Goal: Task Accomplishment & Management: Complete application form

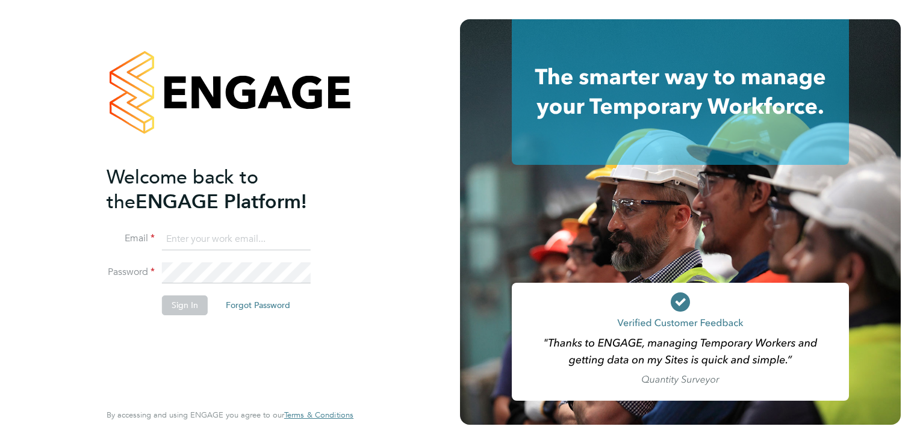
type input "[EMAIL_ADDRESS][DOMAIN_NAME]"
click at [254, 348] on div "Welcome back to the ENGAGE Platform! Email [EMAIL_ADDRESS][DOMAIN_NAME] Passwor…" at bounding box center [224, 282] width 235 height 235
click at [195, 305] on button "Sign In" at bounding box center [185, 305] width 46 height 19
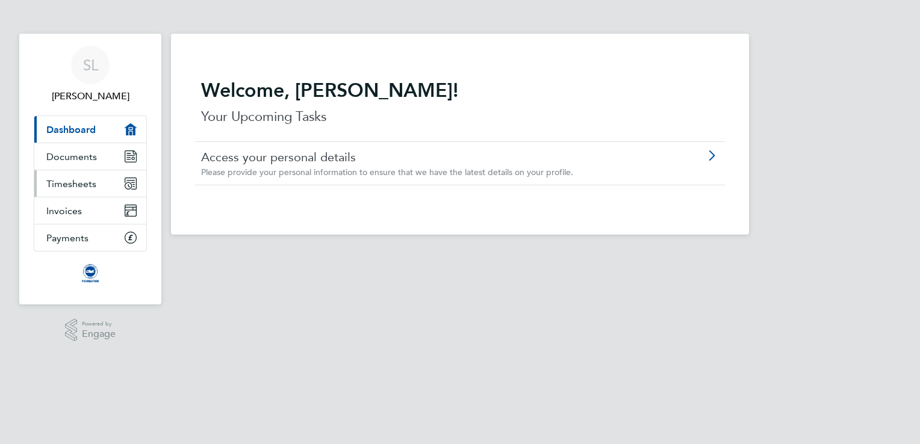
click at [62, 184] on span "Timesheets" at bounding box center [71, 183] width 50 height 11
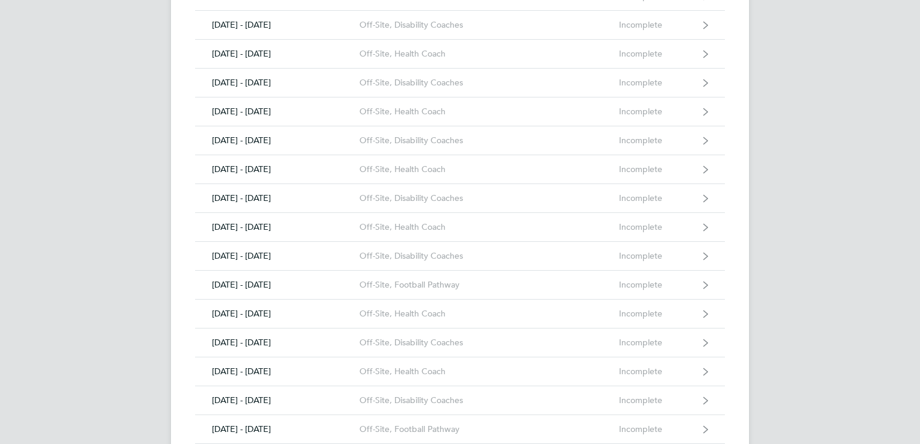
scroll to position [2409, 0]
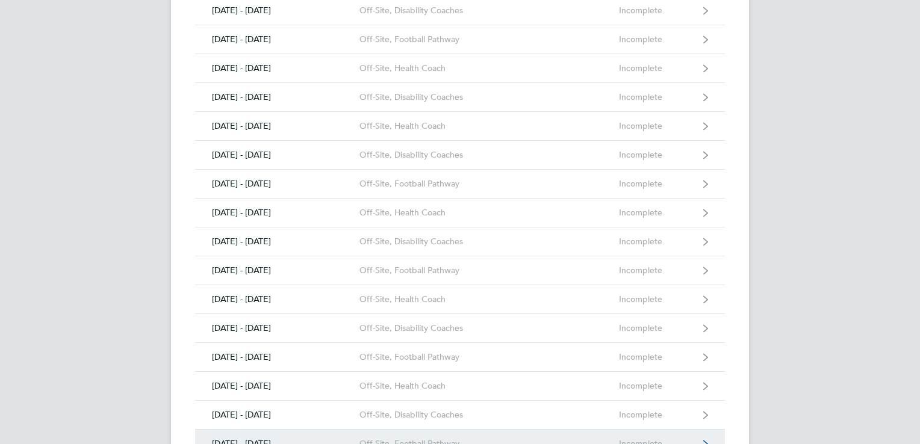
click at [703, 440] on icon at bounding box center [705, 444] width 5 height 8
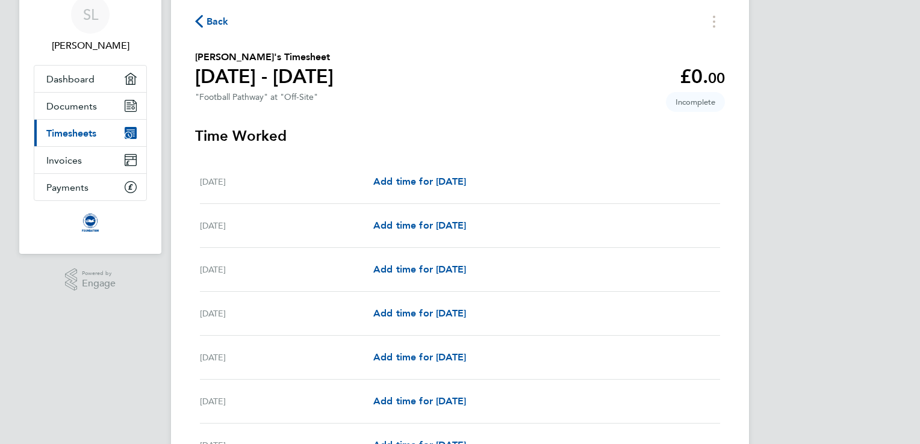
scroll to position [120, 0]
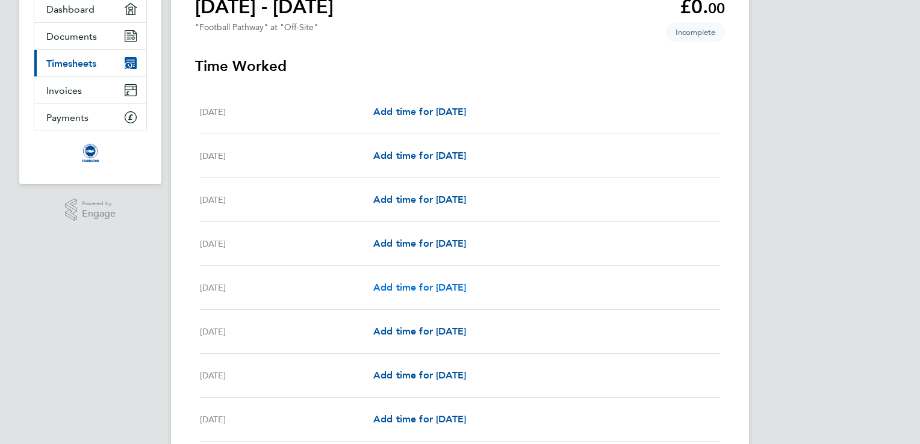
click at [466, 290] on span "Add time for [DATE]" at bounding box center [419, 287] width 93 height 11
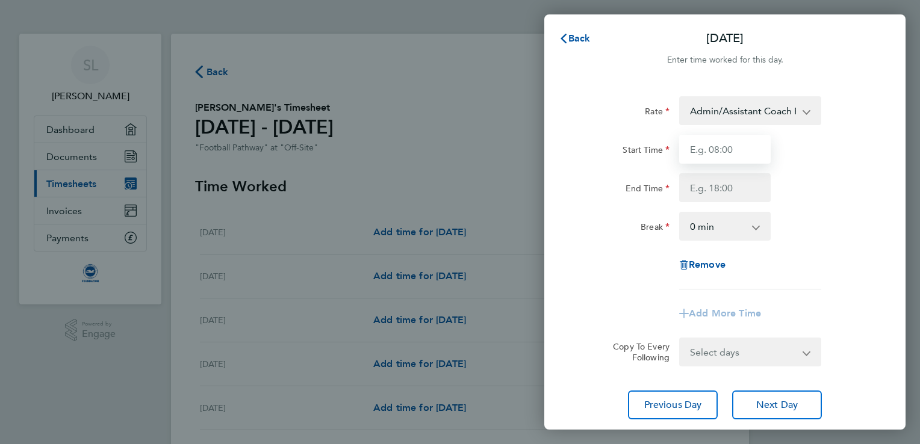
click at [708, 150] on input "Start Time" at bounding box center [725, 149] width 92 height 29
type input "17:00"
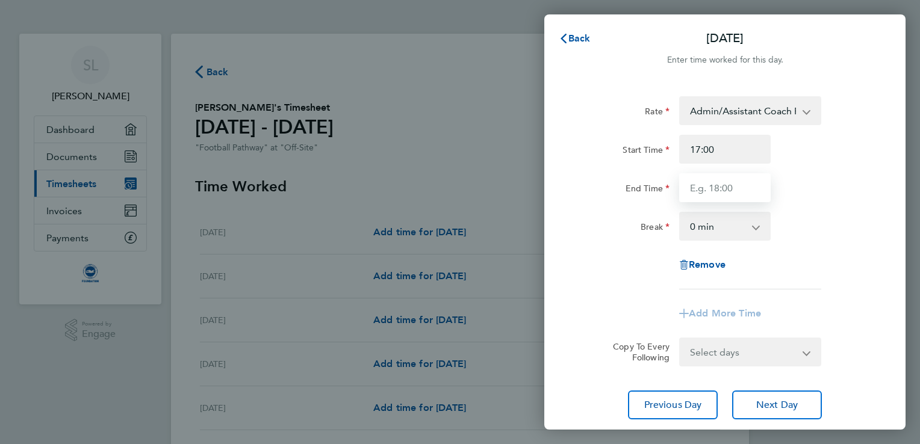
type input "19:00"
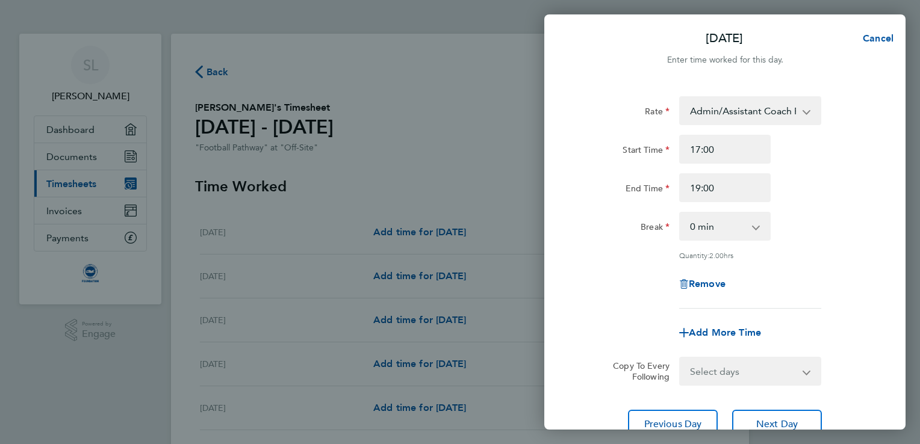
click at [806, 114] on app-icon-cross-button at bounding box center [813, 111] width 14 height 26
click at [744, 112] on select "Admin/Assistant Coach Rat - 12.98 Lead Coach Rate - 16.28" at bounding box center [743, 111] width 125 height 26
click at [846, 260] on div "Rate Admin/Assistant Coach Rat - 12.98 Lead Coach Rate - 16.28 Start Time 17:00…" at bounding box center [725, 202] width 294 height 213
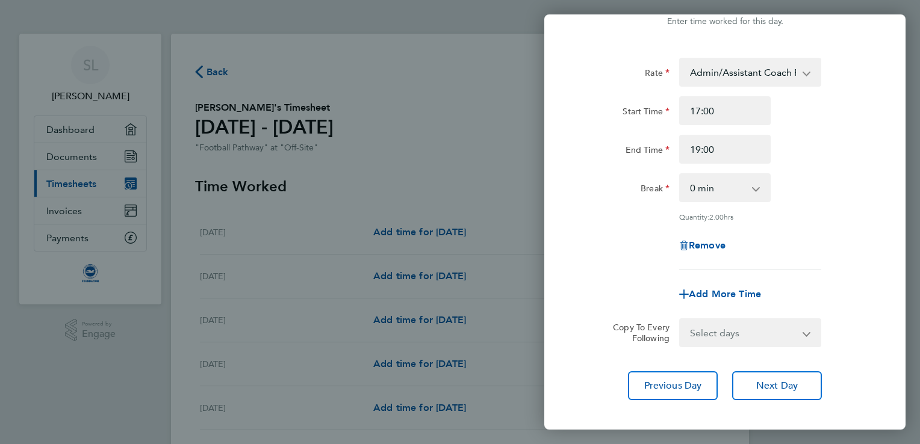
scroll to position [99, 0]
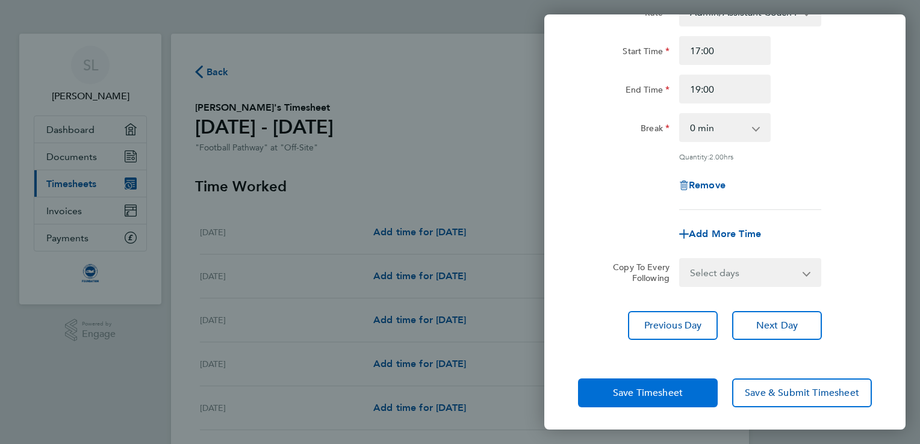
click at [646, 391] on span "Save Timesheet" at bounding box center [648, 393] width 70 height 12
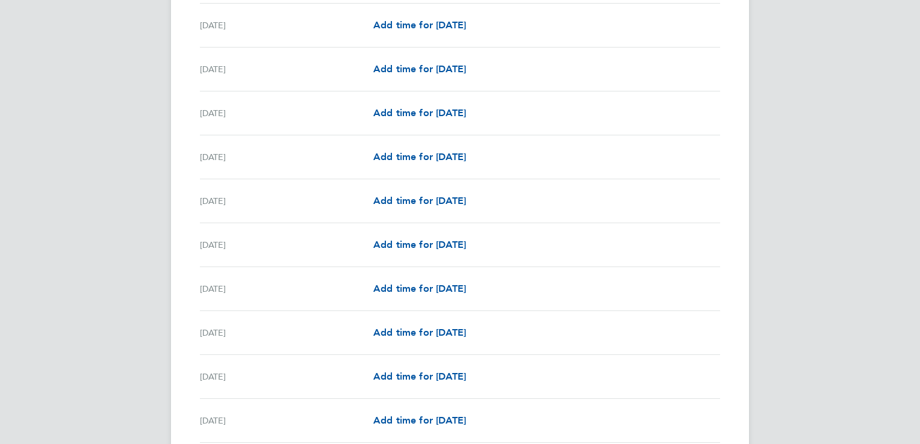
scroll to position [602, 0]
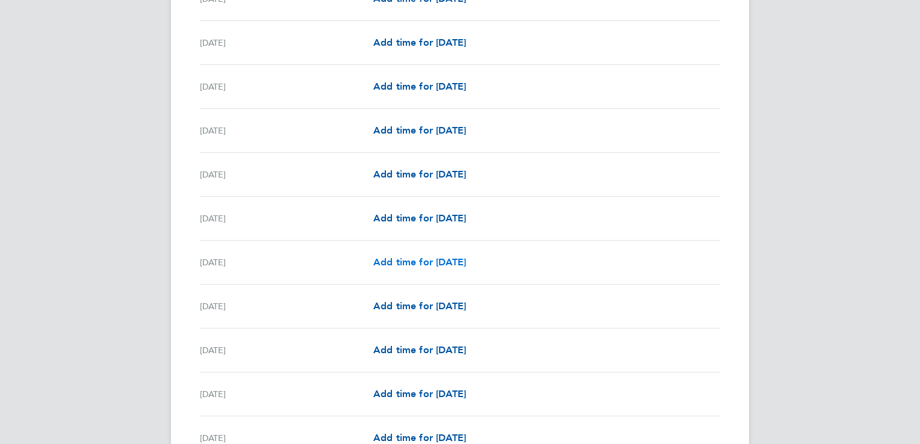
click at [433, 255] on link "Add time for [DATE]" at bounding box center [419, 262] width 93 height 14
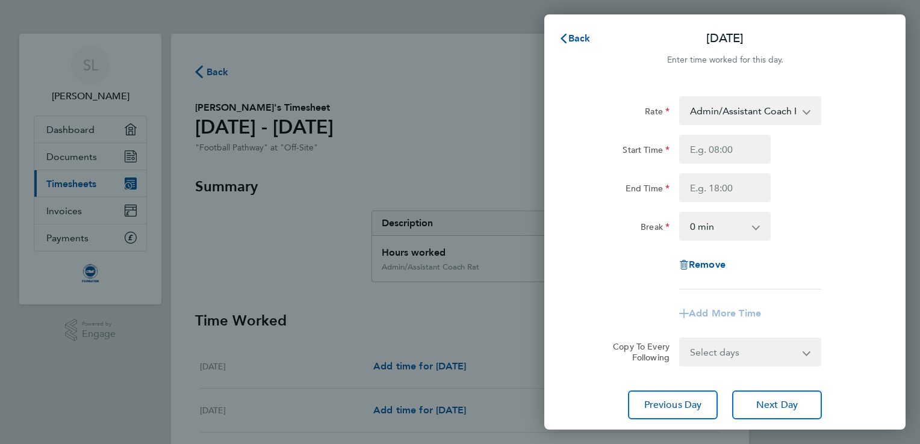
click at [747, 101] on select "Admin/Assistant Coach Rat - 12.98 Lead Coach Rate - 16.28" at bounding box center [743, 111] width 125 height 26
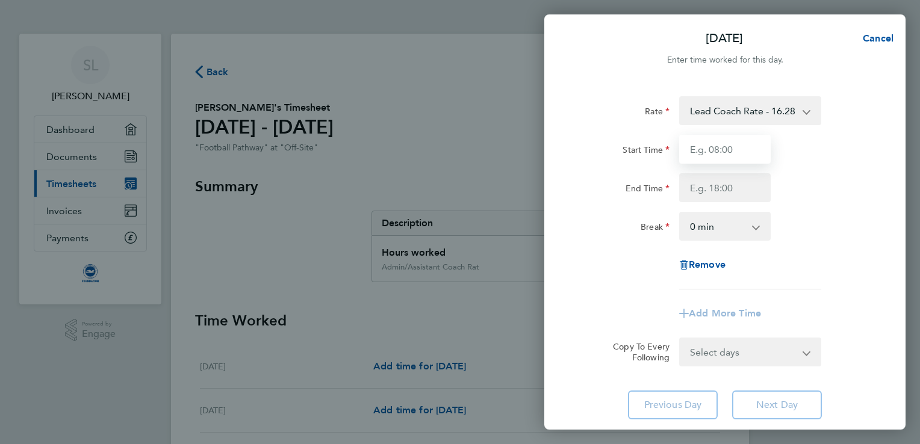
click at [742, 156] on input "Start Time" at bounding box center [725, 149] width 92 height 29
type input "17:00"
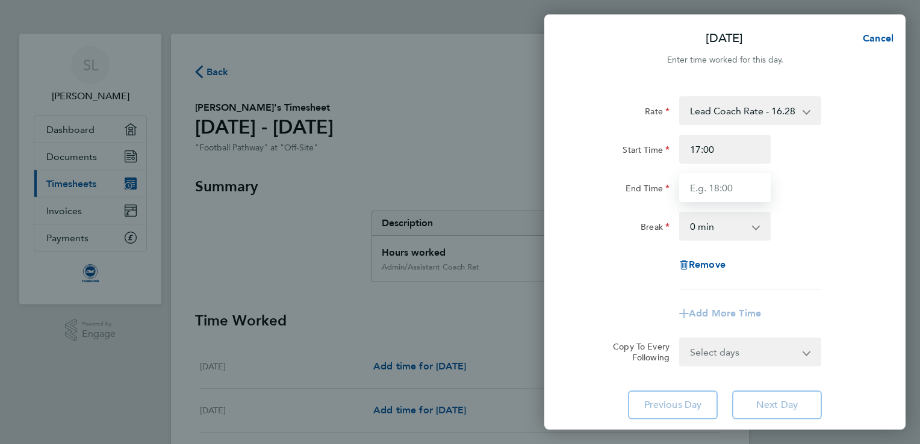
type input "19:00"
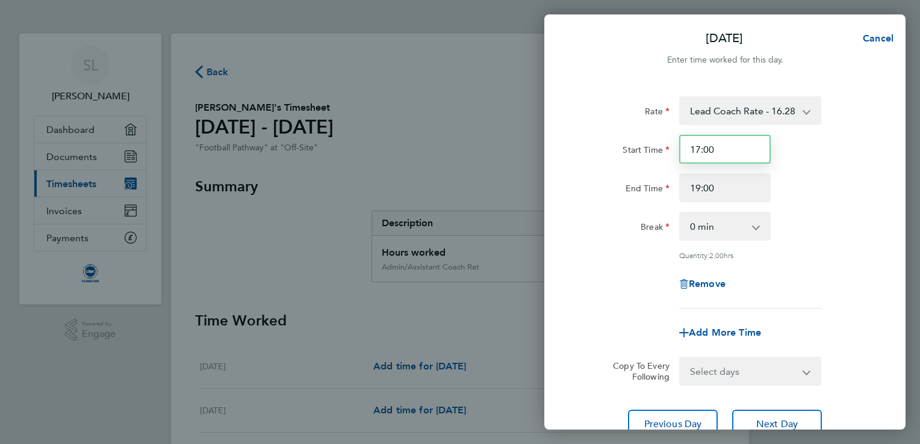
scroll to position [99, 0]
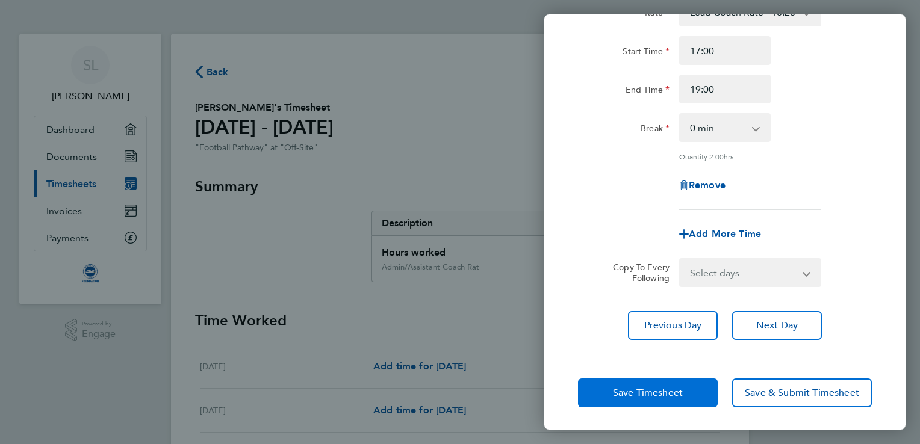
click at [679, 396] on span "Save Timesheet" at bounding box center [648, 393] width 70 height 12
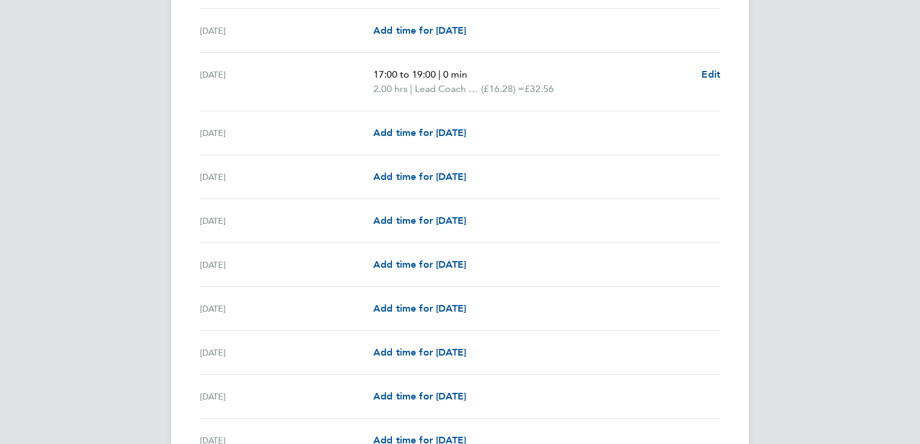
scroll to position [843, 0]
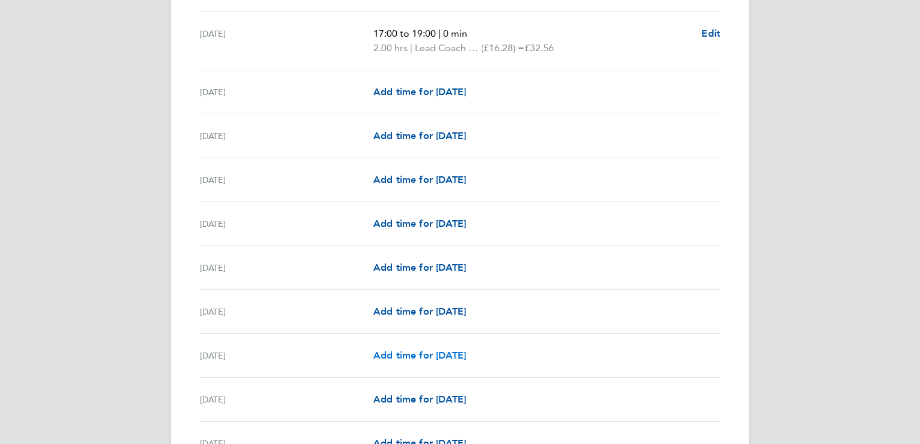
click at [435, 358] on span "Add time for [DATE]" at bounding box center [419, 355] width 93 height 11
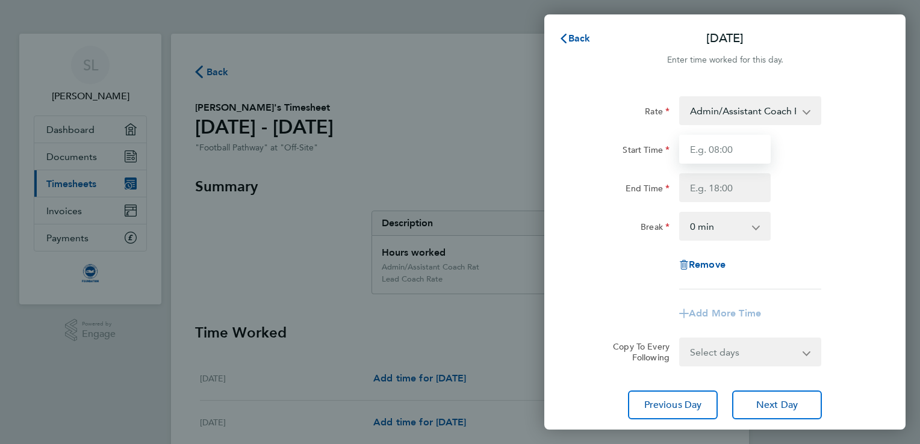
click at [735, 151] on input "Start Time" at bounding box center [725, 149] width 92 height 29
type input "17:00"
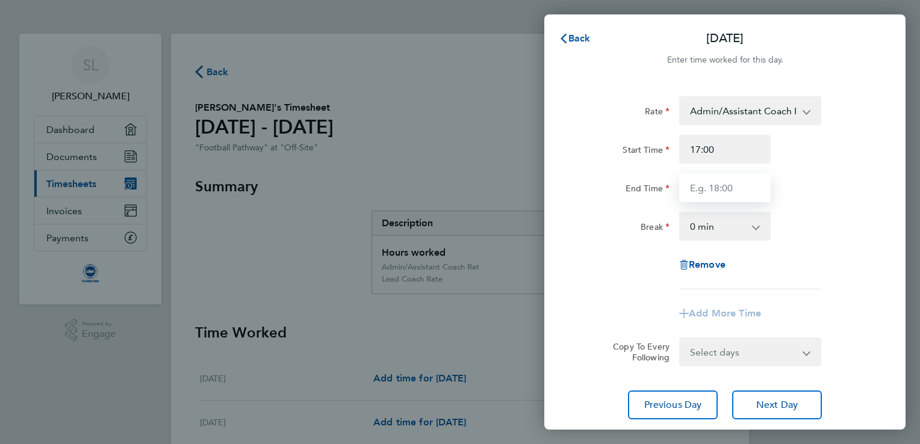
type input "19:00"
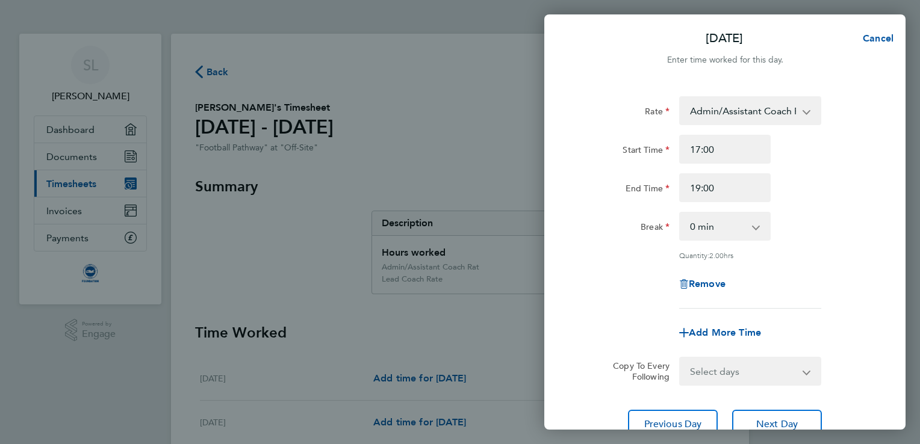
click at [756, 108] on select "Admin/Assistant Coach Rat - 12.98 Lead Coach Rate - 16.28" at bounding box center [743, 111] width 125 height 26
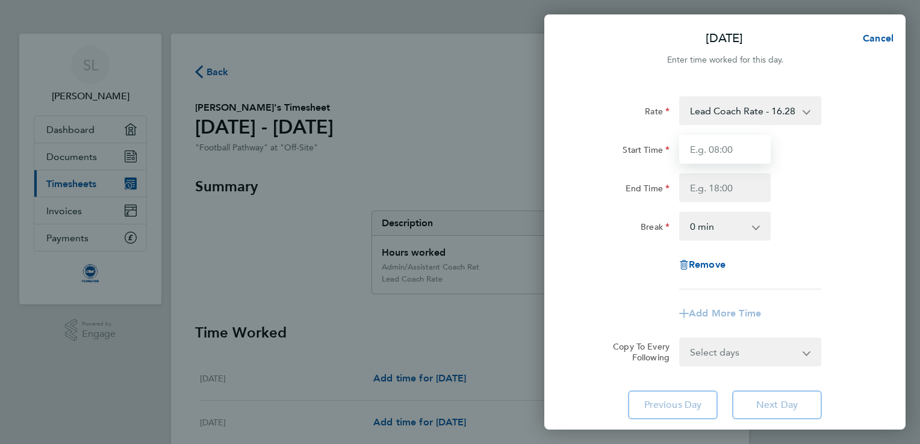
click at [716, 149] on input "Start Time" at bounding box center [725, 149] width 92 height 29
type input "17:00"
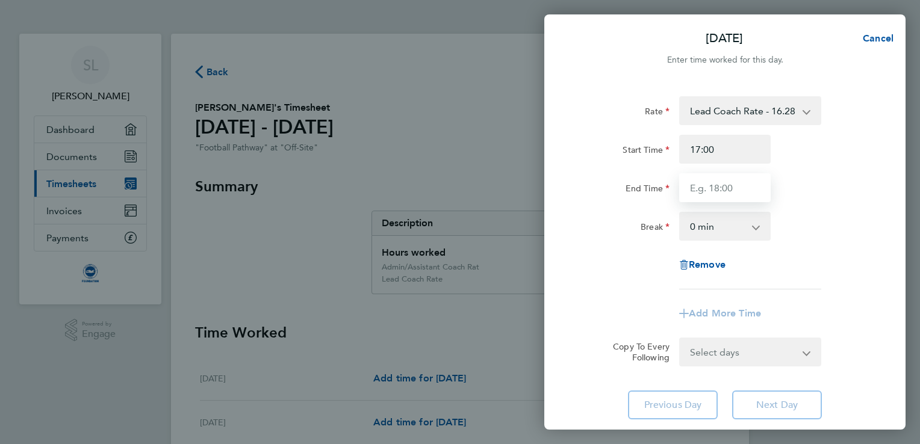
type input "19:00"
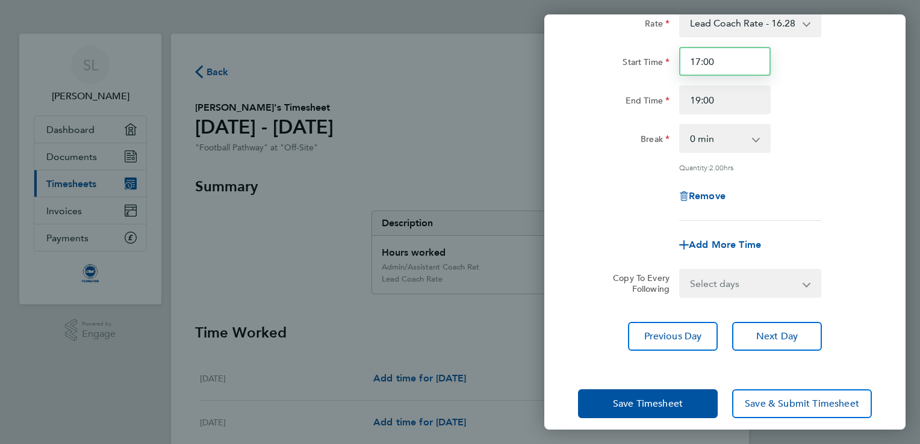
scroll to position [99, 0]
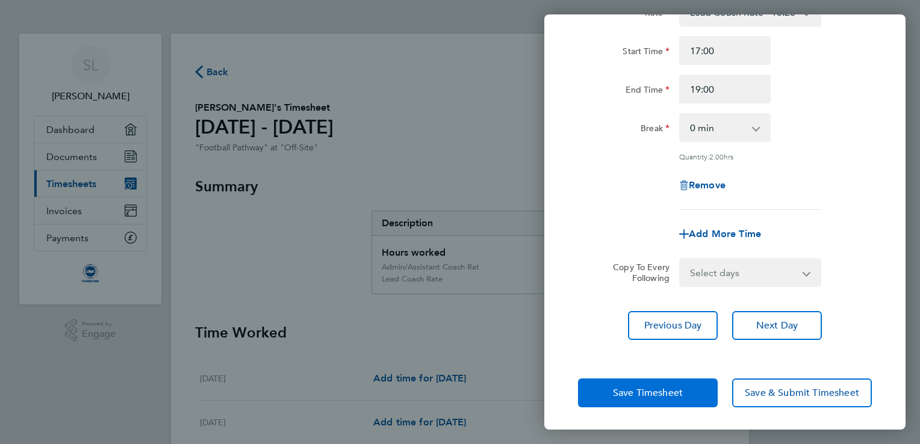
click at [691, 398] on button "Save Timesheet" at bounding box center [648, 393] width 140 height 29
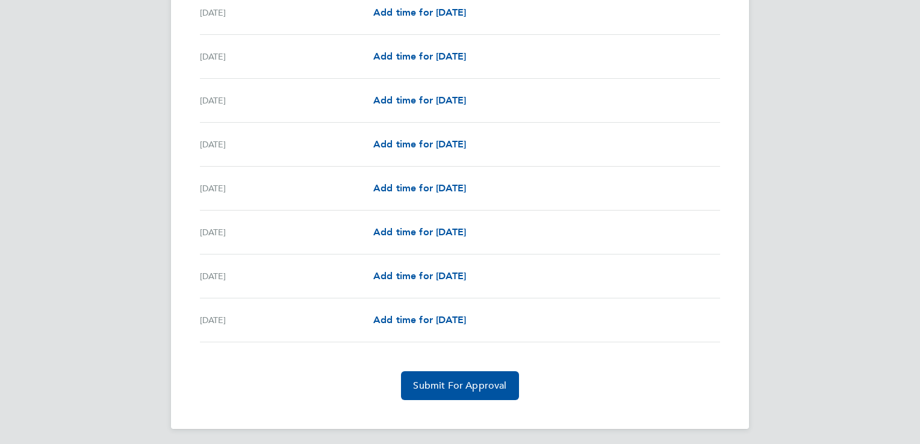
scroll to position [1377, 0]
click at [484, 379] on span "Submit For Approval" at bounding box center [459, 385] width 93 height 12
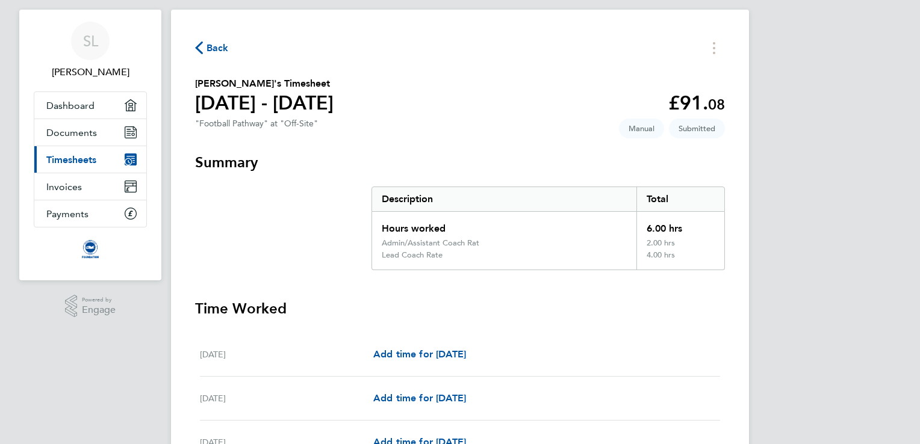
scroll to position [0, 0]
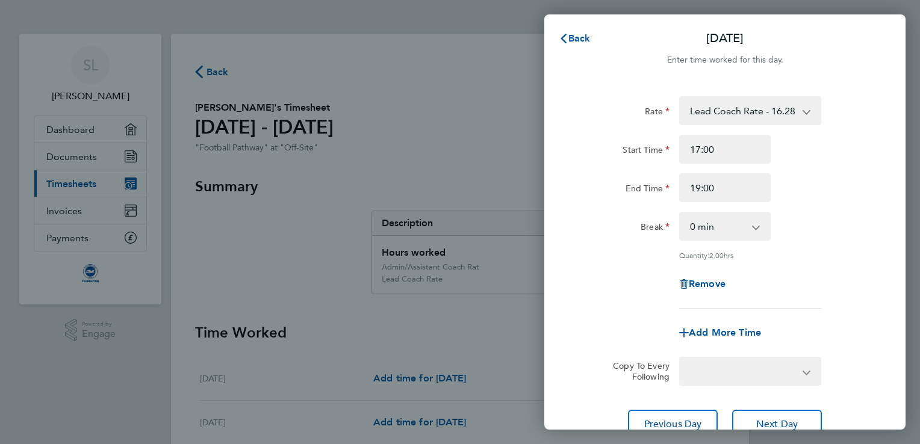
scroll to position [843, 0]
